Goal: Task Accomplishment & Management: Manage account settings

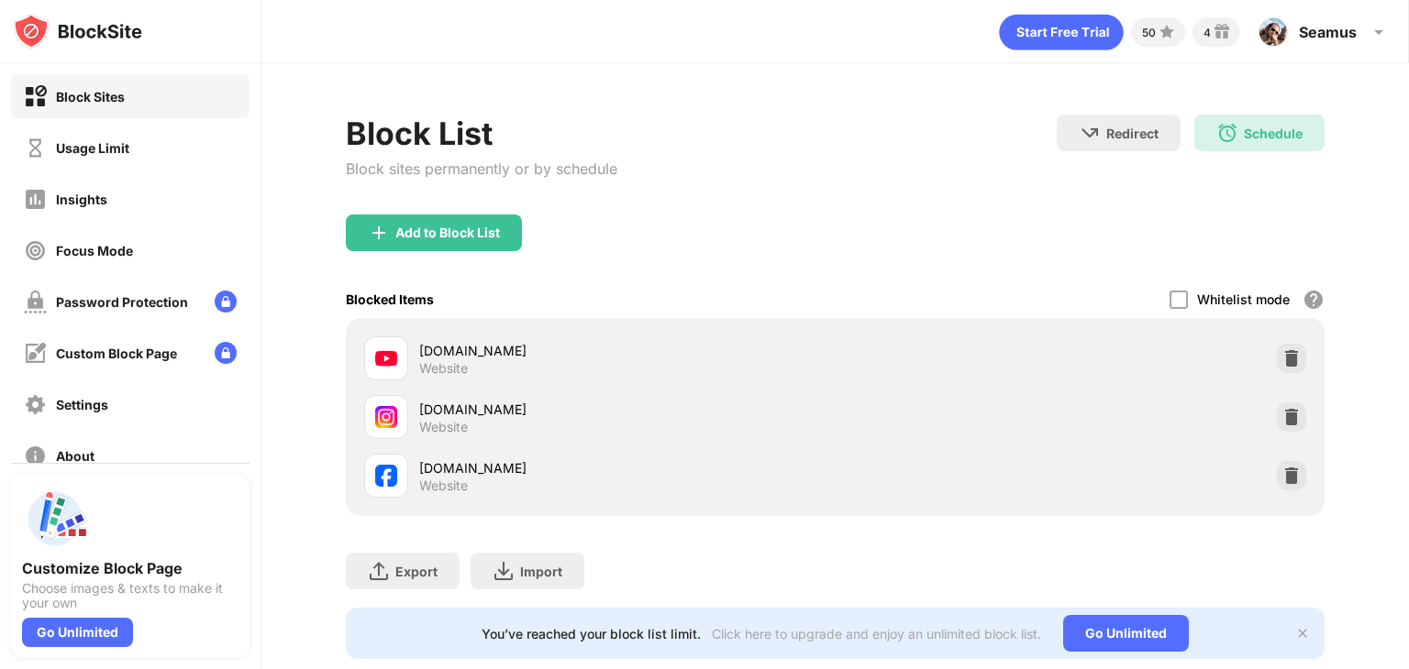
drag, startPoint x: 0, startPoint y: 0, endPoint x: 1172, endPoint y: 336, distance: 1219.1
click at [1153, 291] on div "Blocked Items Whitelist mode Block all websites except for those in your whitel…" at bounding box center [835, 300] width 978 height 38
drag, startPoint x: 1159, startPoint y: 293, endPoint x: 736, endPoint y: 148, distance: 446.9
click at [736, 148] on div "Block List Block sites permanently or by schedule Redirect Choose a site to be …" at bounding box center [835, 165] width 978 height 100
click at [1169, 292] on div at bounding box center [1178, 300] width 18 height 18
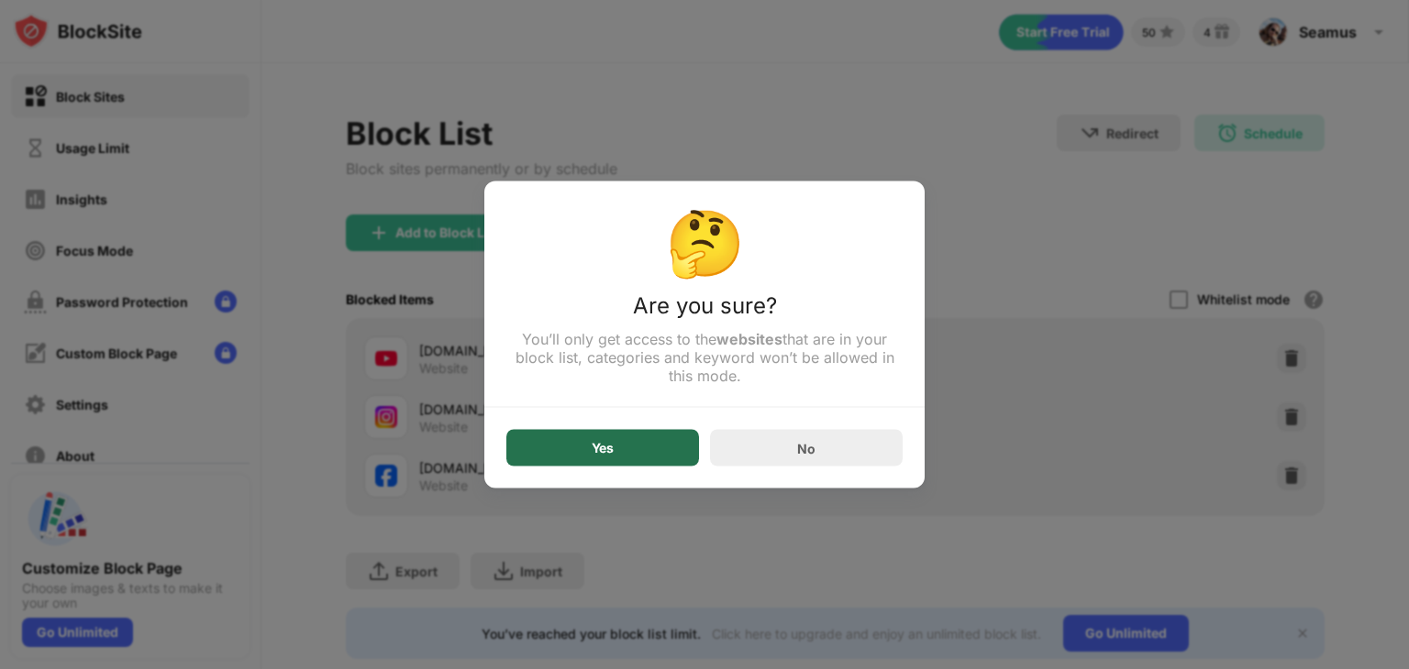
click at [614, 448] on div "Yes" at bounding box center [602, 448] width 193 height 37
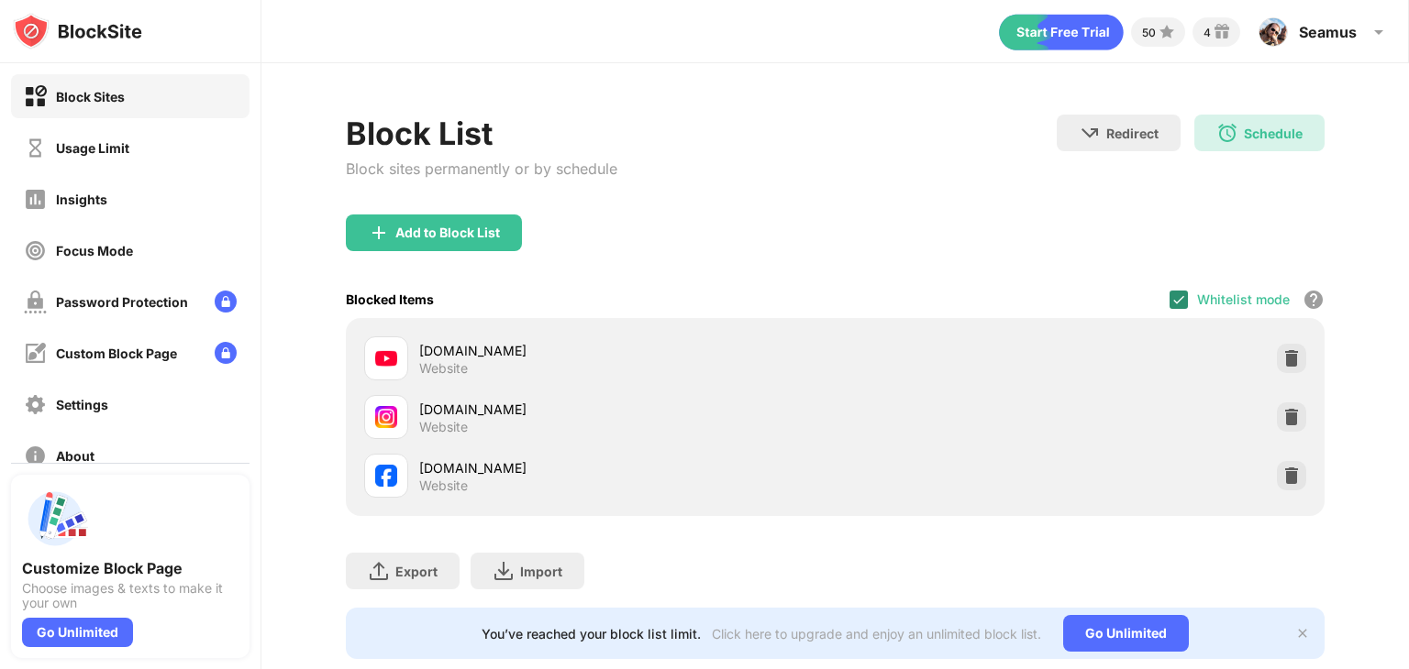
click at [1171, 293] on img at bounding box center [1178, 300] width 15 height 15
click at [1173, 294] on div at bounding box center [1178, 300] width 18 height 18
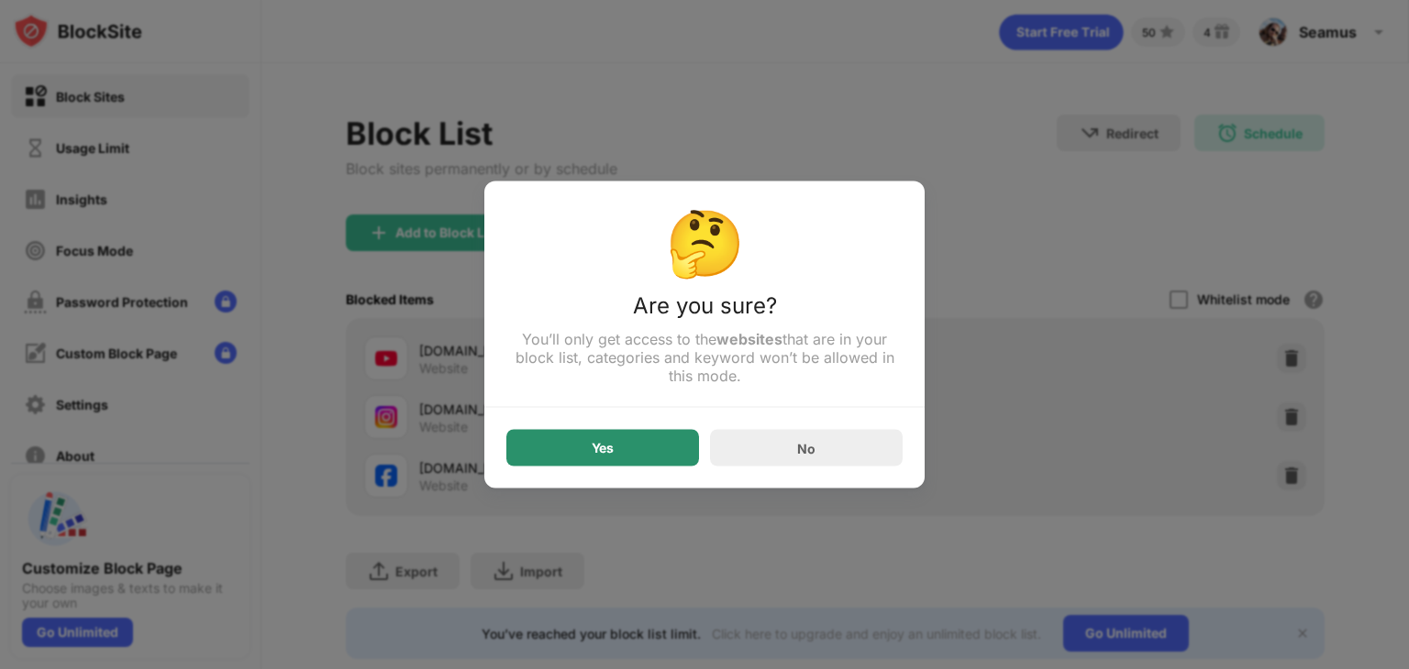
click at [602, 447] on div "Yes" at bounding box center [602, 448] width 22 height 15
